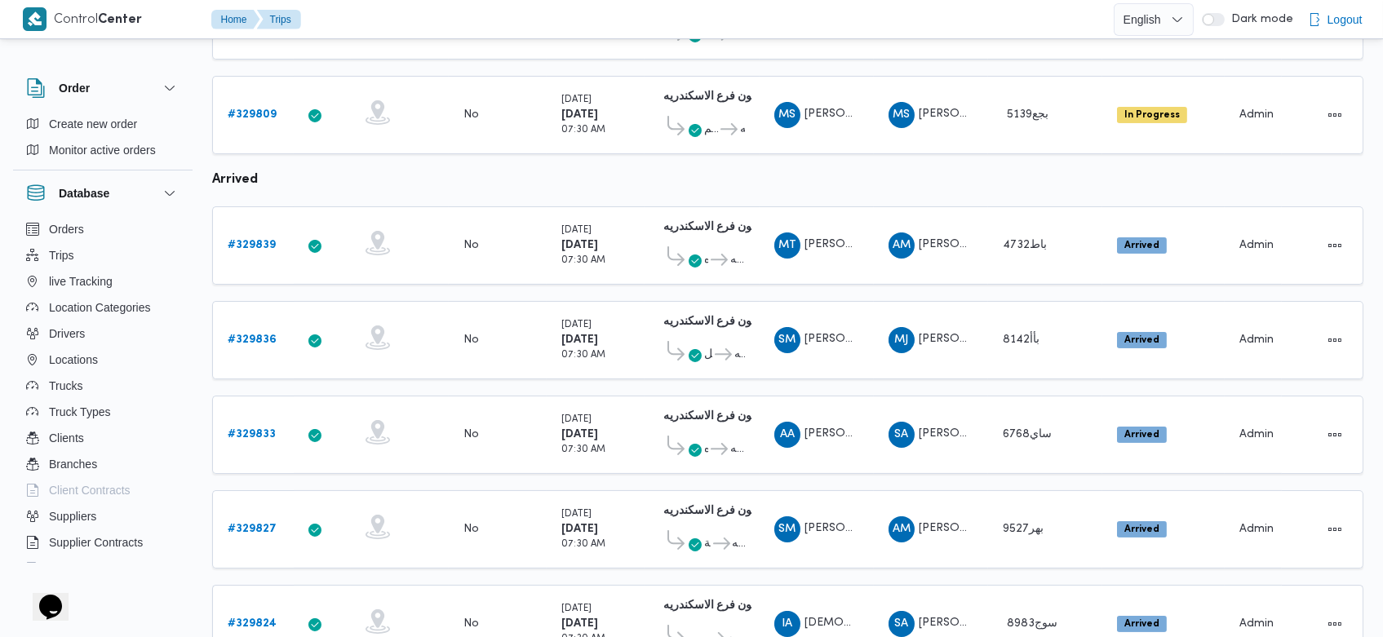
scroll to position [614, 0]
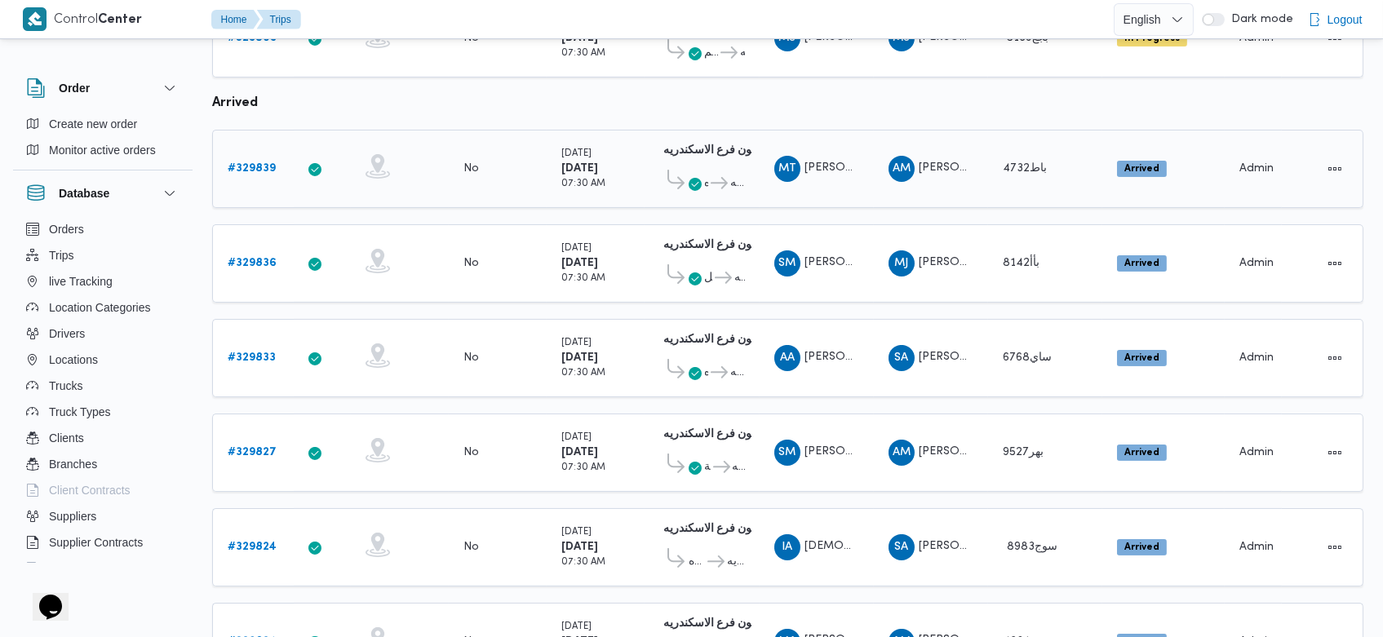
click at [243, 163] on b "# 329839" at bounding box center [252, 168] width 48 height 11
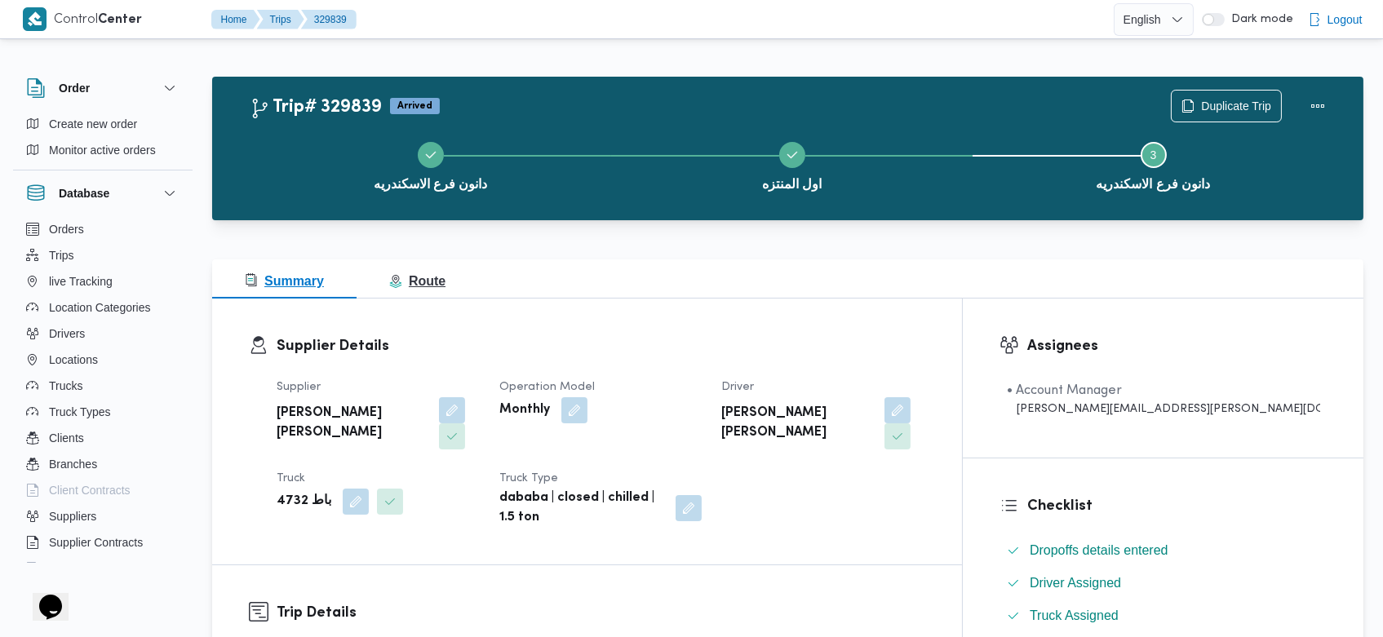
click at [438, 275] on span "Route" at bounding box center [417, 281] width 56 height 14
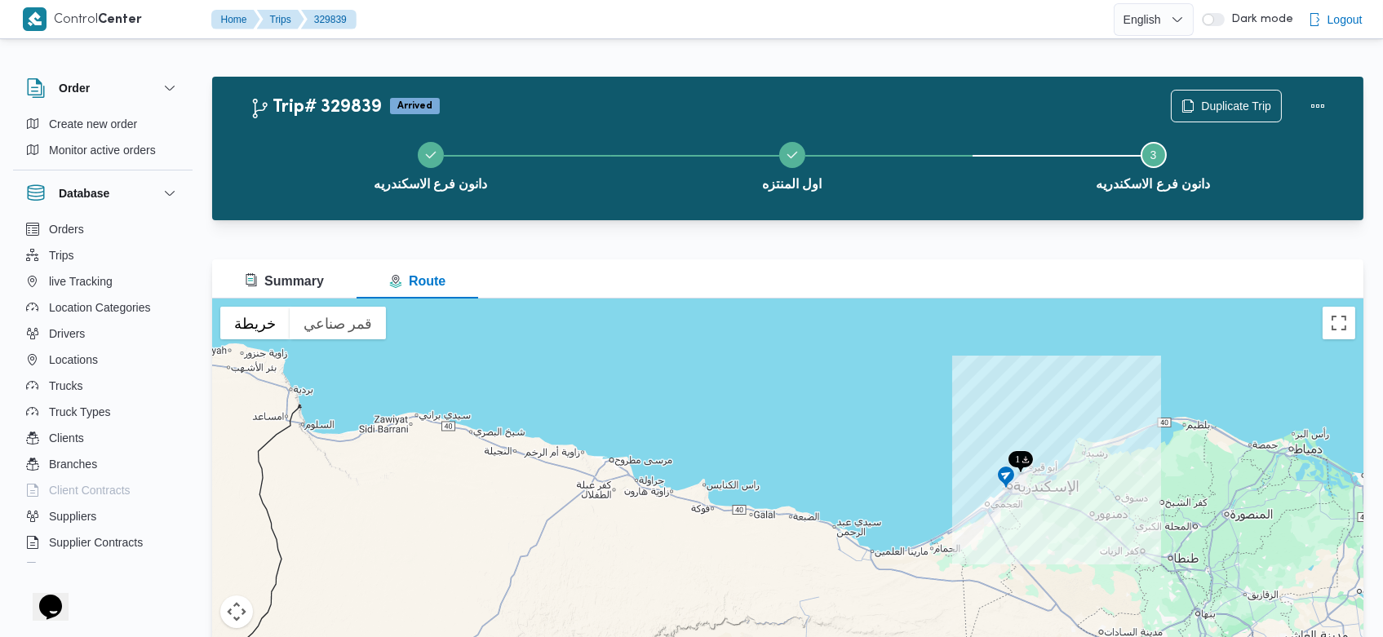
click at [908, 442] on div "للتنقّل، يُرجى الضغط على مفاتيح الأسهم." at bounding box center [787, 503] width 1151 height 408
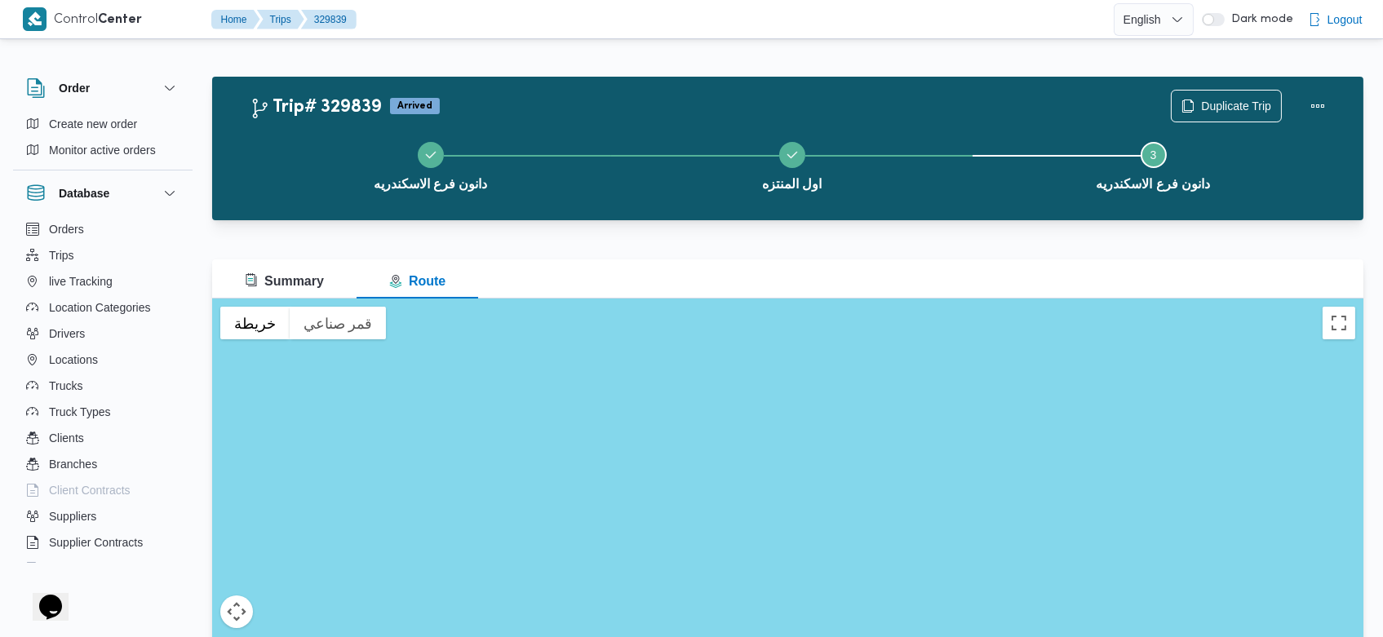
drag, startPoint x: 1047, startPoint y: 477, endPoint x: 612, endPoint y: 227, distance: 502.4
click at [612, 227] on div "Trip# 329839 Arrived Duplicate Trip دانون فرع الاسكندريه اول المنتزه Step 3 is …" at bounding box center [787, 392] width 1151 height 630
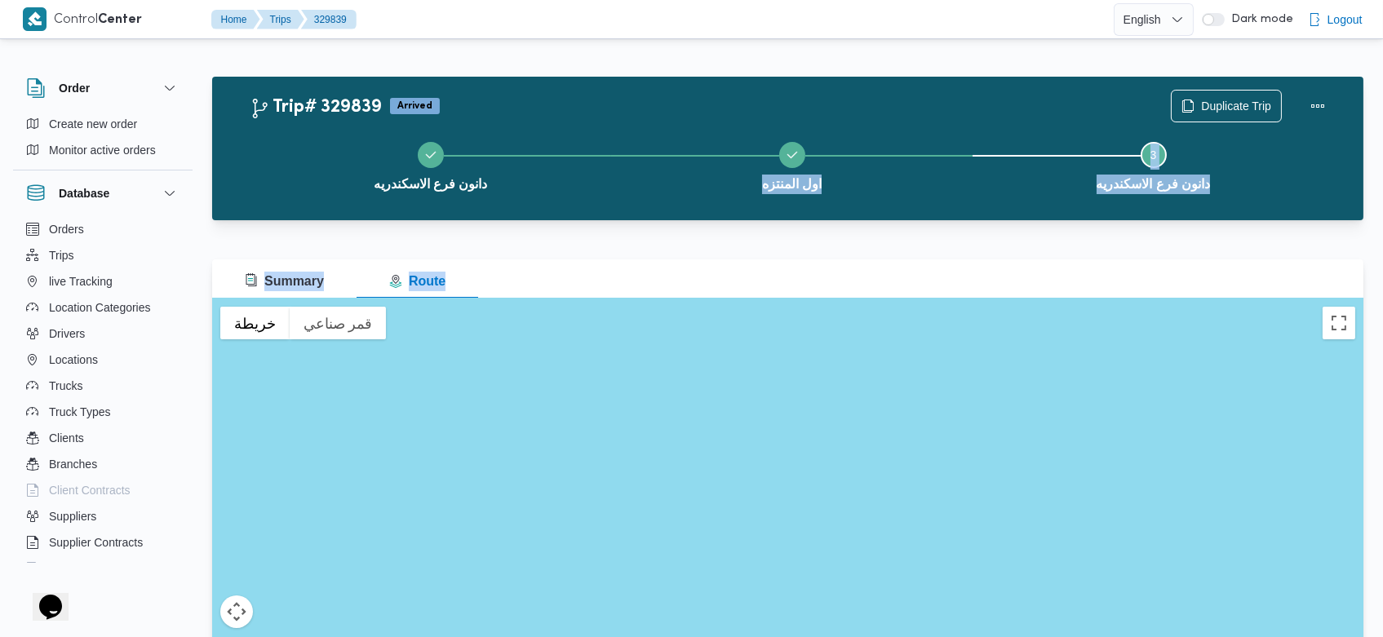
drag, startPoint x: 1058, startPoint y: 469, endPoint x: 768, endPoint y: 121, distance: 452.9
click at [768, 121] on div "Trip# 329839 Arrived Duplicate Trip دانون فرع الاسكندريه اول المنتزه Step 3 is …" at bounding box center [787, 392] width 1151 height 630
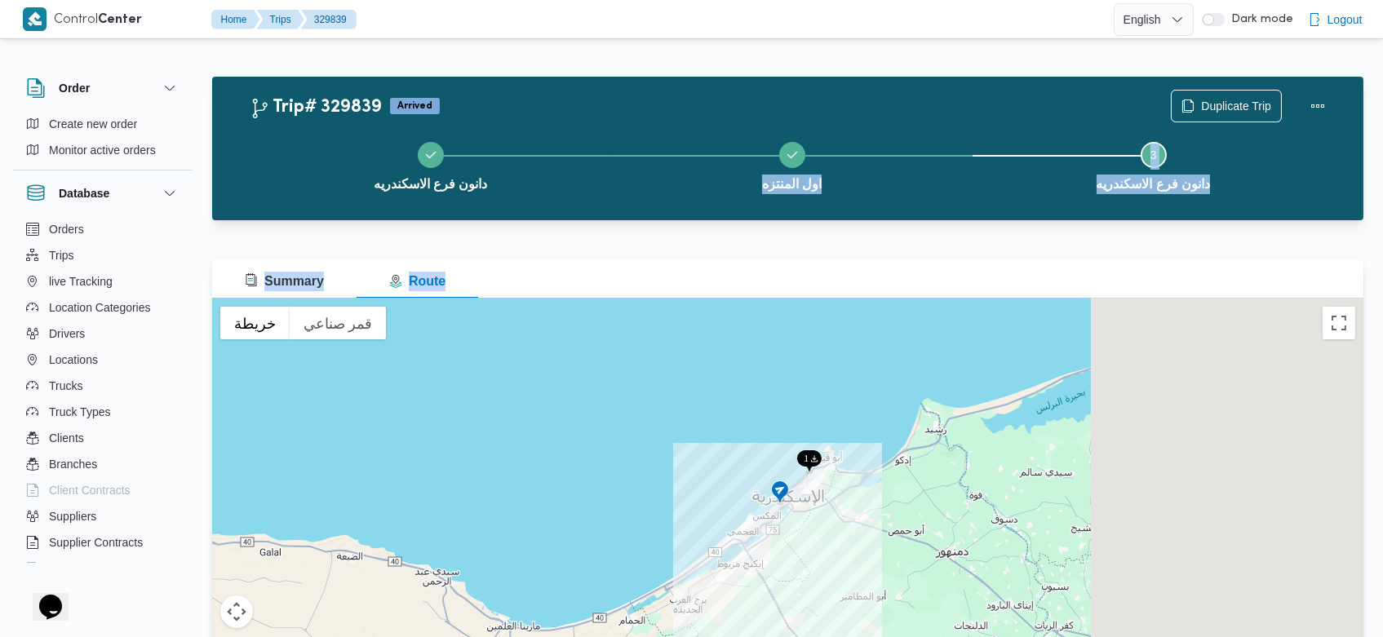
drag, startPoint x: 1201, startPoint y: 590, endPoint x: 818, endPoint y: 484, distance: 397.0
click at [818, 484] on div "للتنقّل، يُرجى الضغط على مفاتيح الأسهم." at bounding box center [787, 503] width 1151 height 408
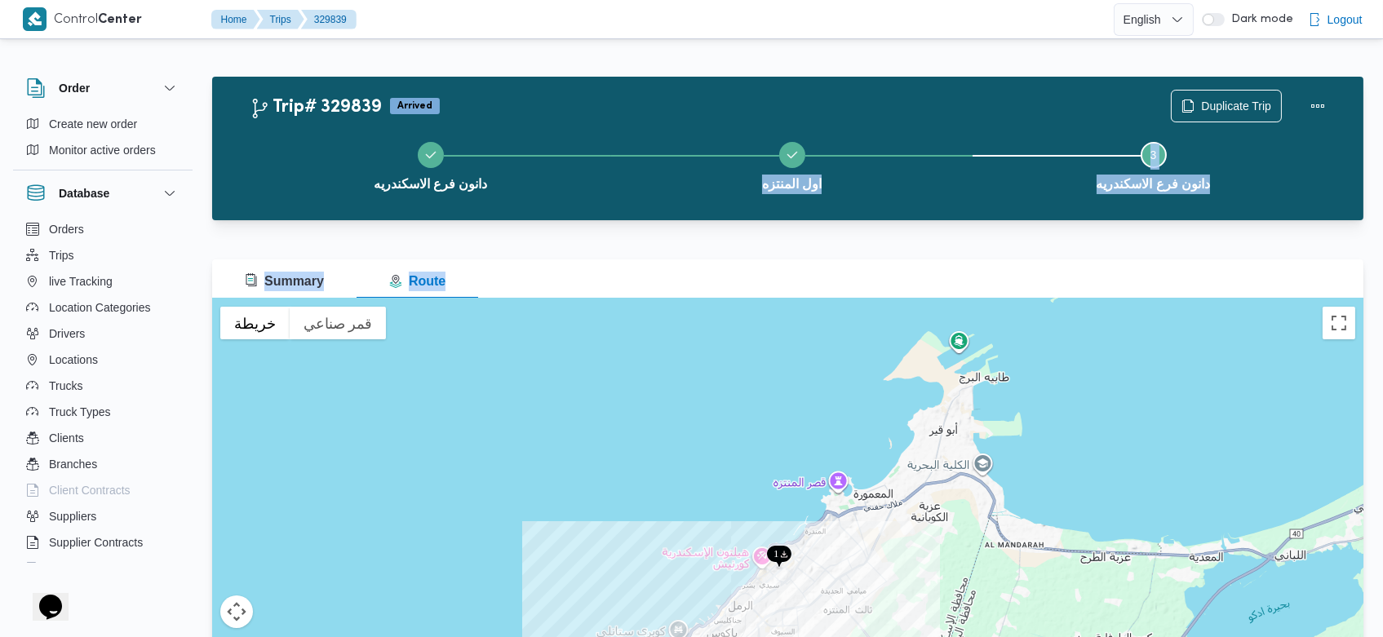
drag, startPoint x: 848, startPoint y: 580, endPoint x: 909, endPoint y: 480, distance: 116.4
click at [909, 480] on div "للتنقّل، يُرجى الضغط على مفاتيح الأسهم." at bounding box center [787, 503] width 1151 height 408
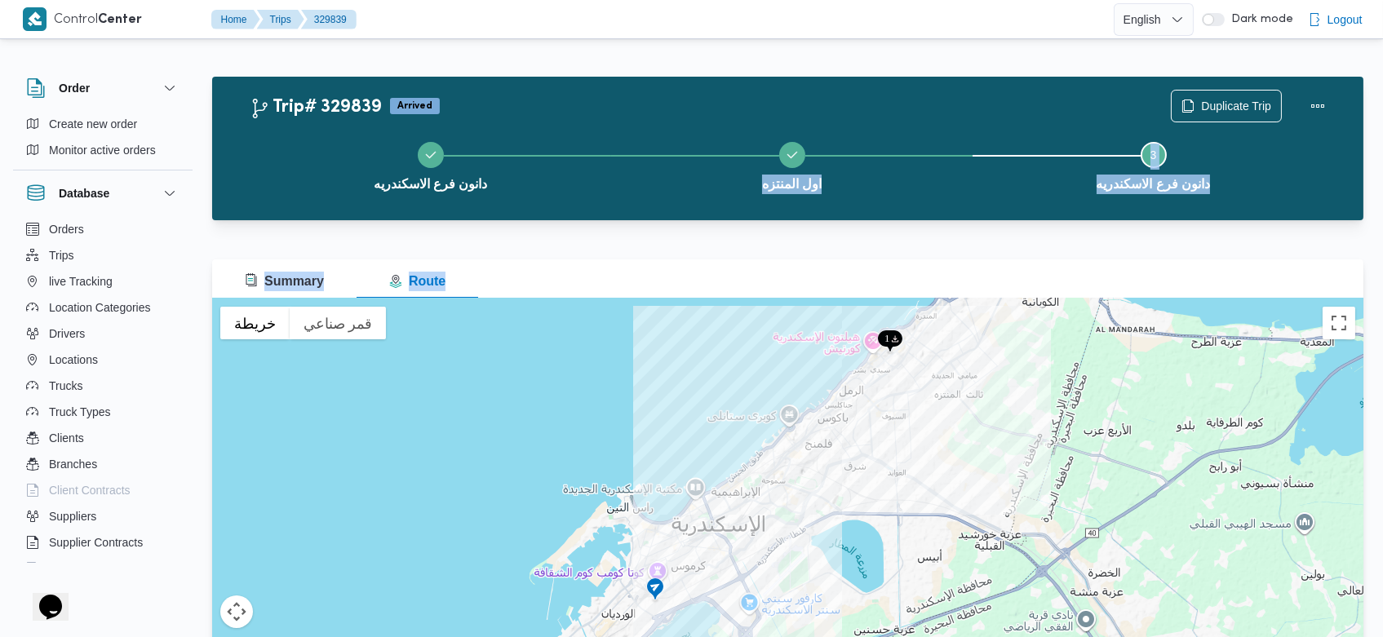
drag, startPoint x: 772, startPoint y: 608, endPoint x: 887, endPoint y: 385, distance: 251.0
click at [887, 385] on div "للتنقّل، يُرجى الضغط على مفاتيح الأسهم." at bounding box center [787, 503] width 1151 height 408
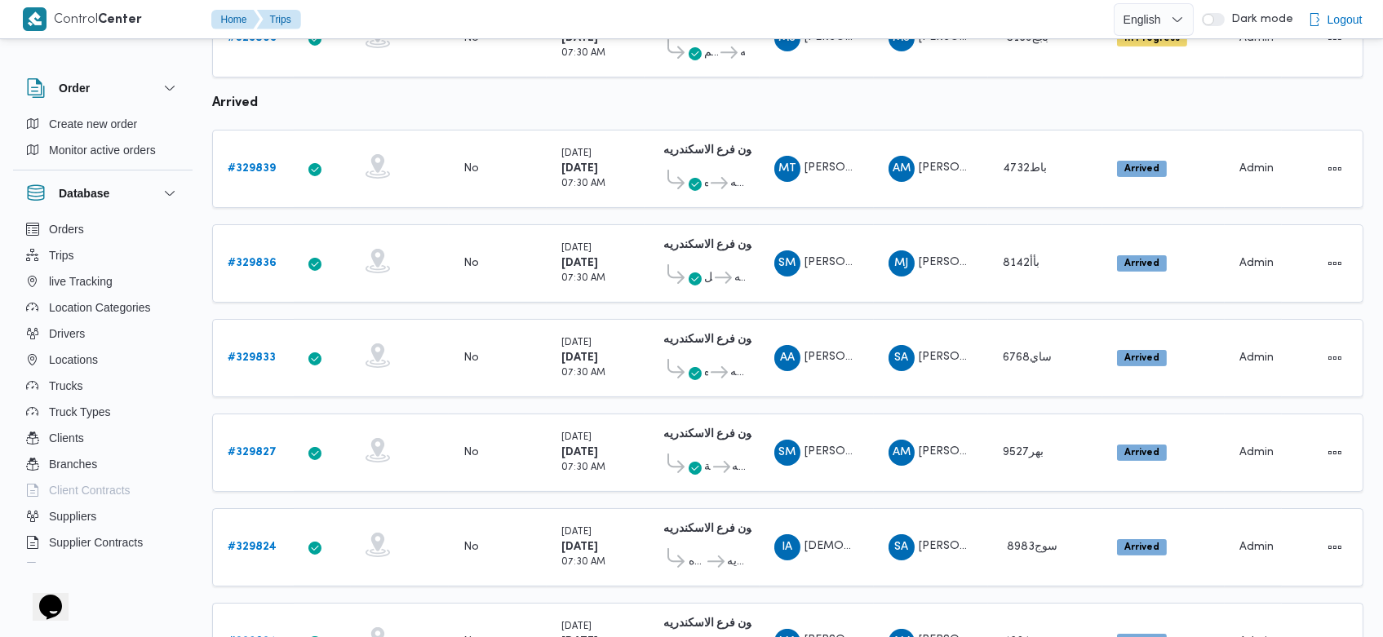
scroll to position [731, 0]
